Goal: Transaction & Acquisition: Purchase product/service

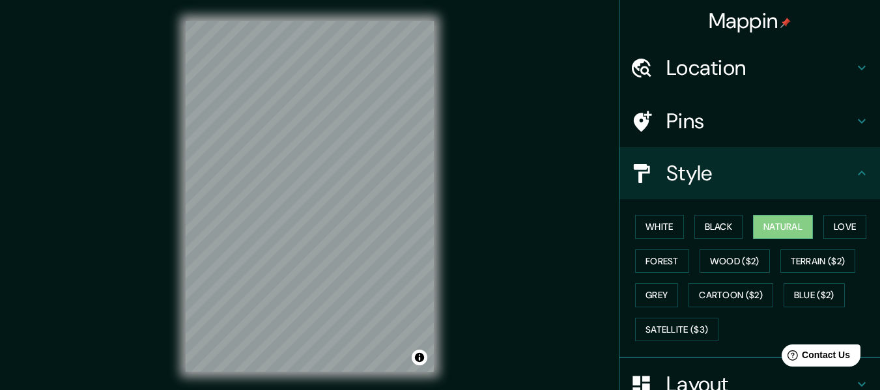
click at [742, 71] on h4 "Location" at bounding box center [760, 68] width 188 height 26
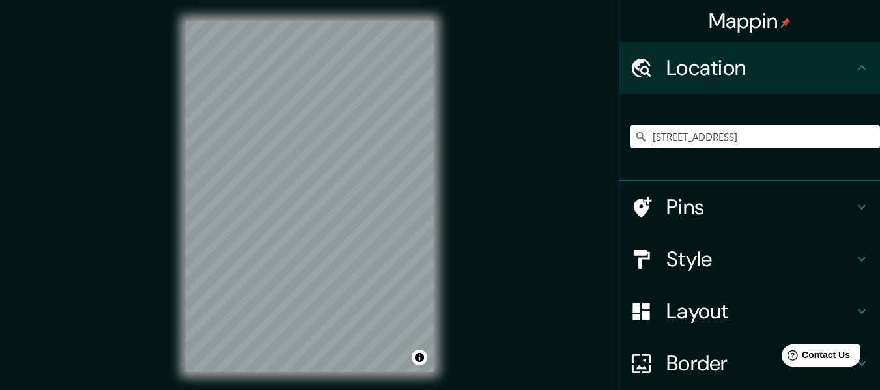
click at [742, 71] on h4 "Location" at bounding box center [760, 68] width 188 height 26
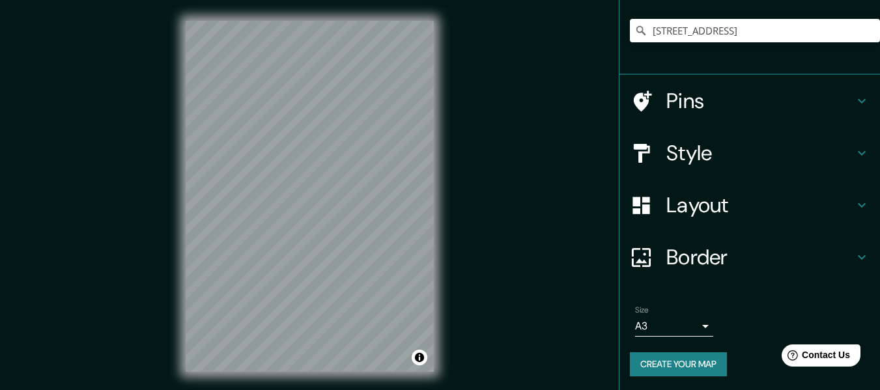
scroll to position [108, 0]
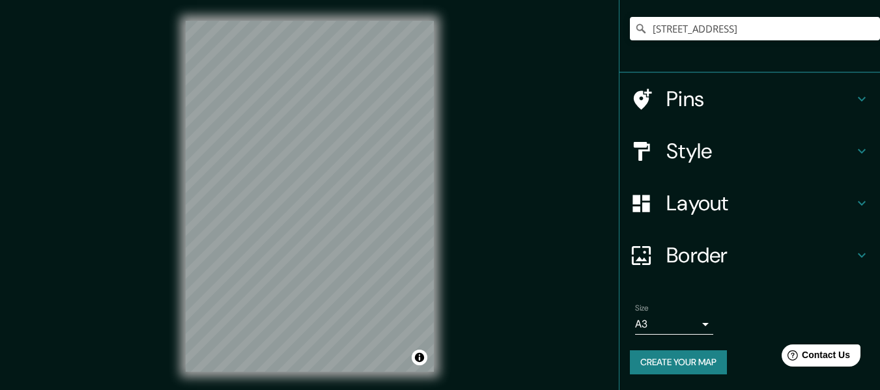
click at [666, 361] on button "Create your map" at bounding box center [678, 362] width 97 height 24
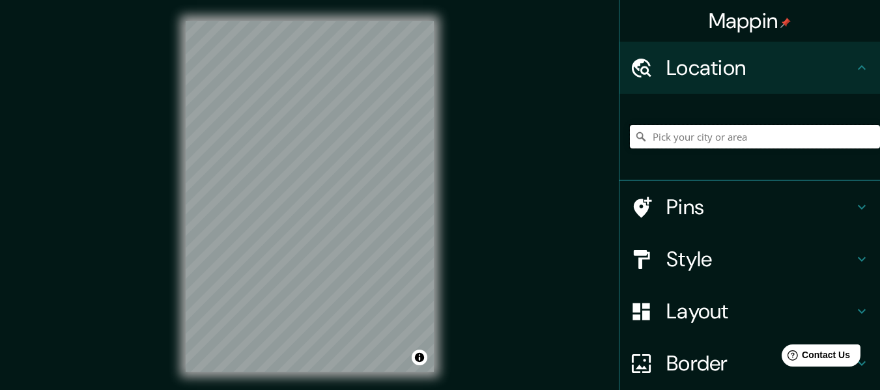
click at [756, 129] on input "Pick your city or area" at bounding box center [755, 136] width 250 height 23
paste input "[STREET_ADDRESS]"
type input "[STREET_ADDRESS]"
click at [836, 204] on h4 "Pins" at bounding box center [760, 207] width 188 height 26
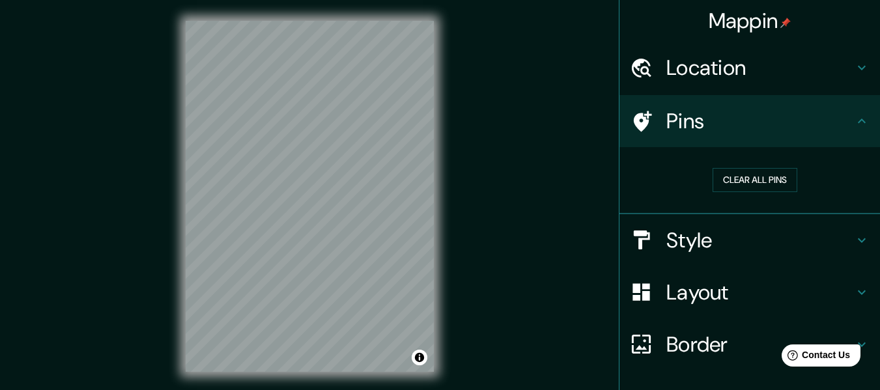
click at [864, 117] on div "Pins" at bounding box center [749, 121] width 260 height 52
click at [829, 238] on h4 "Style" at bounding box center [760, 240] width 188 height 26
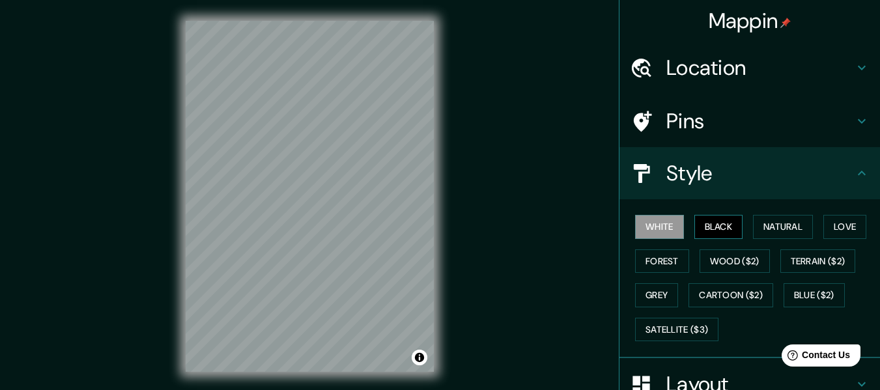
click at [729, 228] on button "Black" at bounding box center [718, 227] width 49 height 24
click at [656, 231] on button "White" at bounding box center [659, 227] width 49 height 24
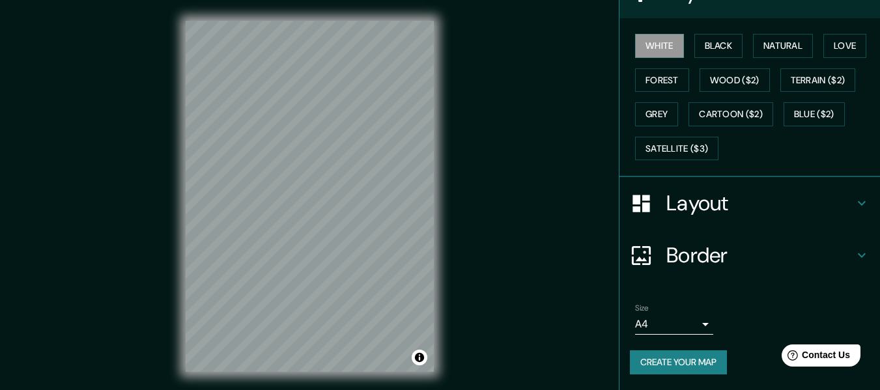
click at [741, 209] on h4 "Layout" at bounding box center [760, 203] width 188 height 26
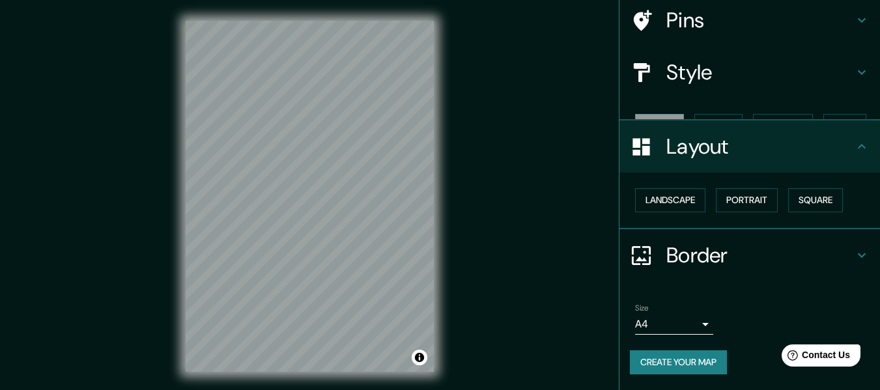
scroll to position [78, 0]
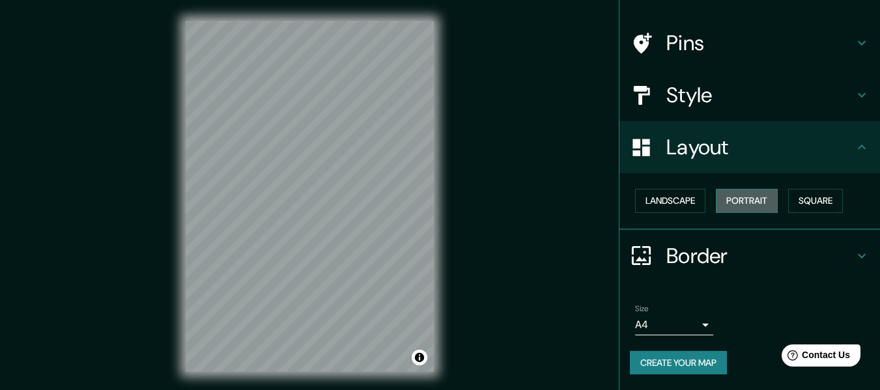
click at [742, 192] on button "Portrait" at bounding box center [747, 201] width 62 height 24
click at [697, 201] on button "Landscape" at bounding box center [670, 201] width 70 height 24
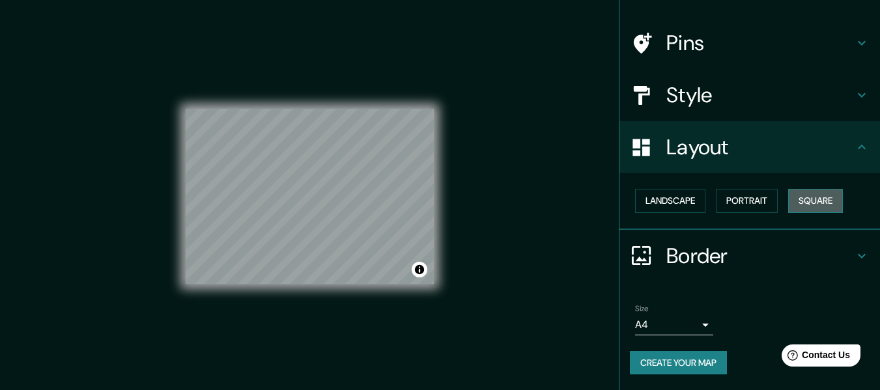
click at [807, 196] on button "Square" at bounding box center [815, 201] width 55 height 24
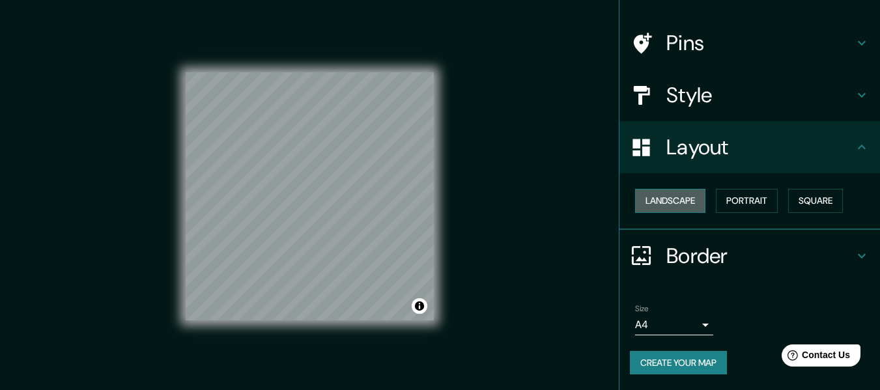
click at [649, 200] on button "Landscape" at bounding box center [670, 201] width 70 height 24
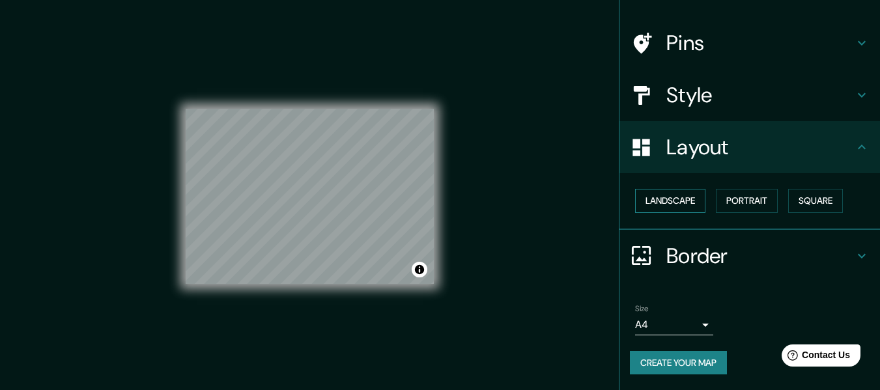
click at [655, 201] on button "Landscape" at bounding box center [670, 201] width 70 height 24
click at [677, 331] on body "Mappin Location [STREET_ADDRESS] [STREET_ADDRESS] [STREET_ADDRESS] [GEOGRAPHIC_…" at bounding box center [440, 195] width 880 height 390
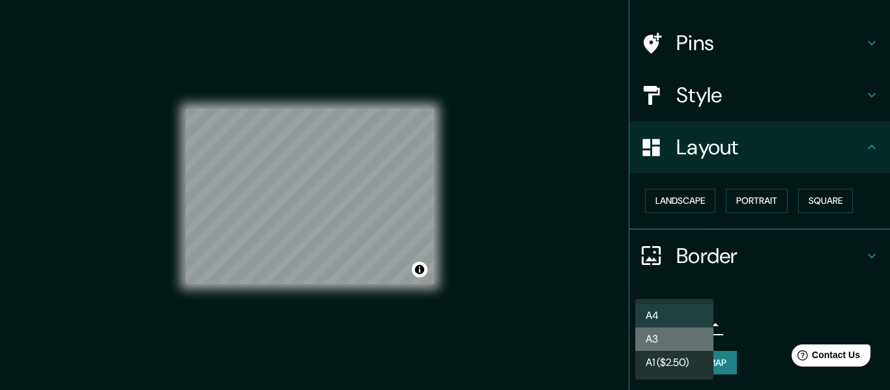
click at [676, 344] on li "A3" at bounding box center [674, 339] width 78 height 23
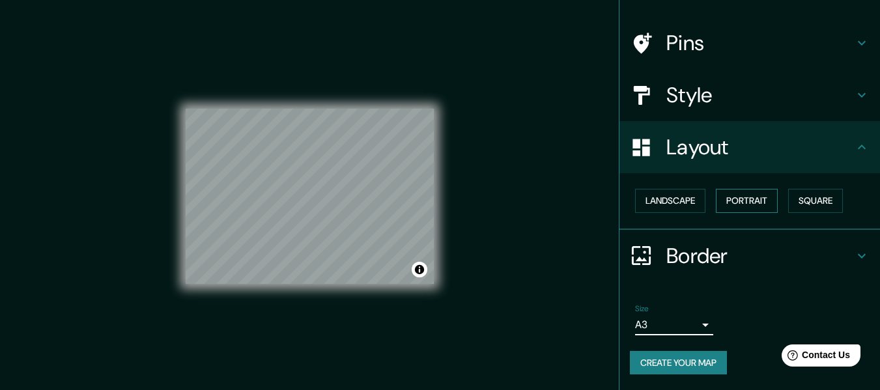
click at [750, 203] on button "Portrait" at bounding box center [747, 201] width 62 height 24
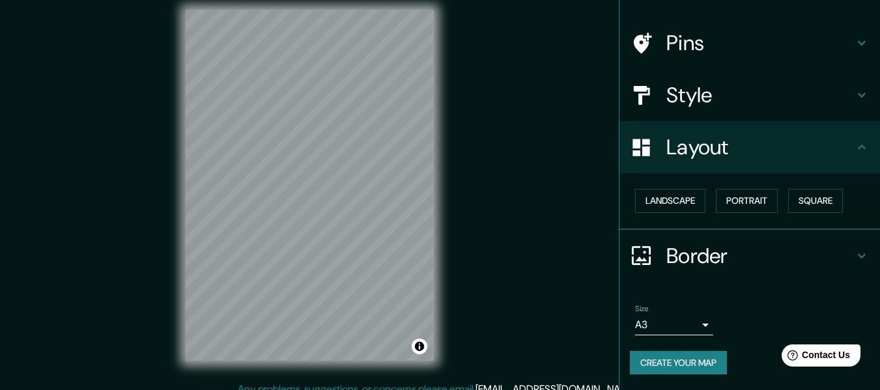
scroll to position [0, 0]
